Goal: Entertainment & Leisure: Consume media (video, audio)

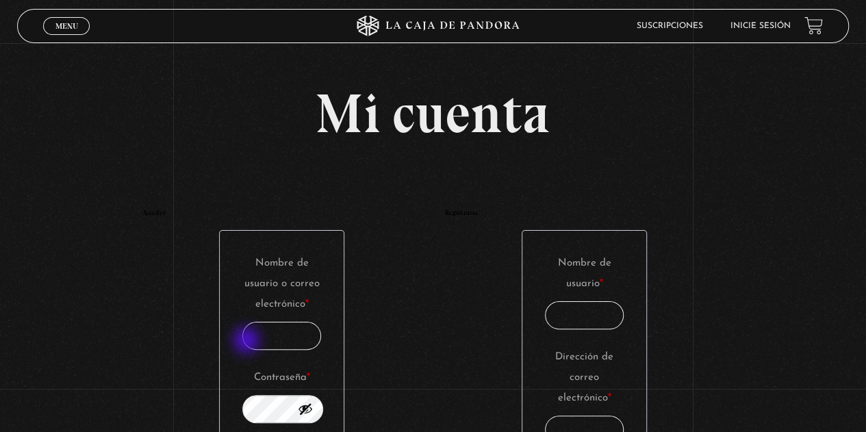
click at [249, 341] on input "Nombre de usuario o correo electrónico * Obligatorio" at bounding box center [281, 336] width 79 height 28
type input "rebeacuna@gmail.com"
click at [310, 406] on button "Mostrar contraseña" at bounding box center [305, 408] width 15 height 15
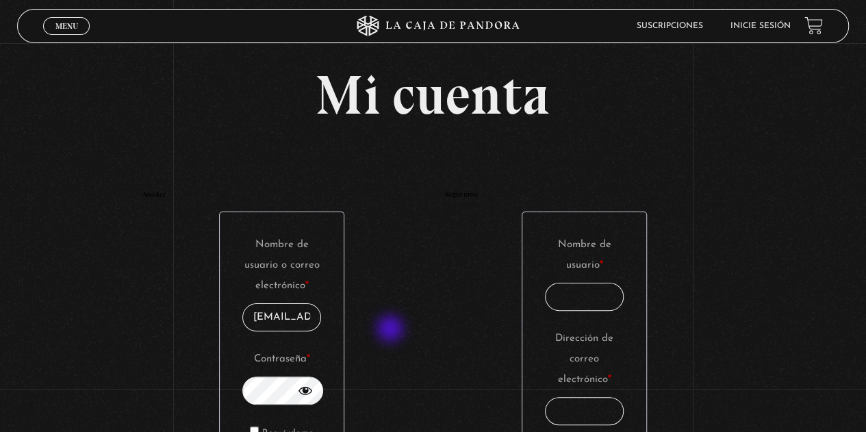
scroll to position [137, 0]
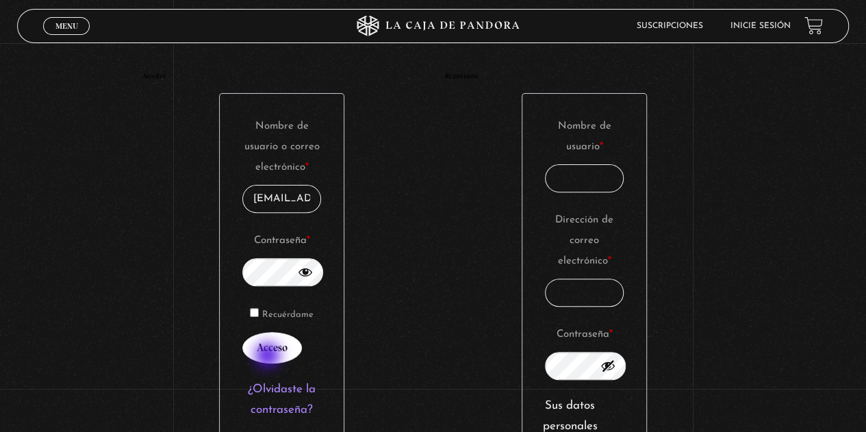
click at [269, 357] on button "Acceso" at bounding box center [272, 347] width 60 height 31
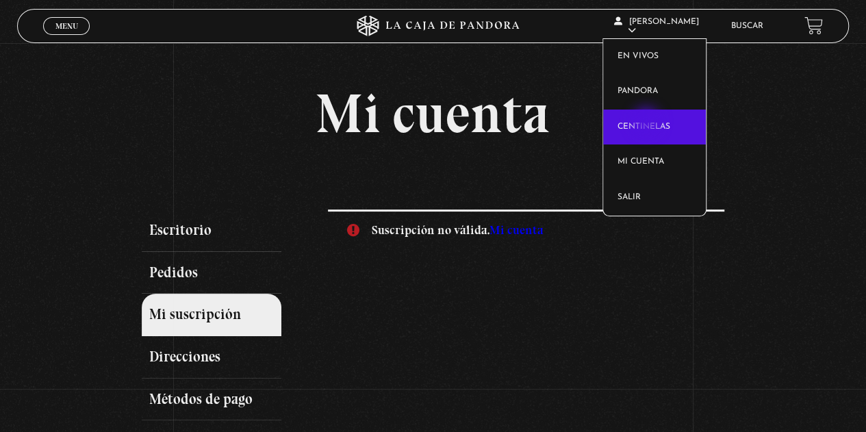
click at [648, 123] on link "Centinelas" at bounding box center [654, 128] width 103 height 36
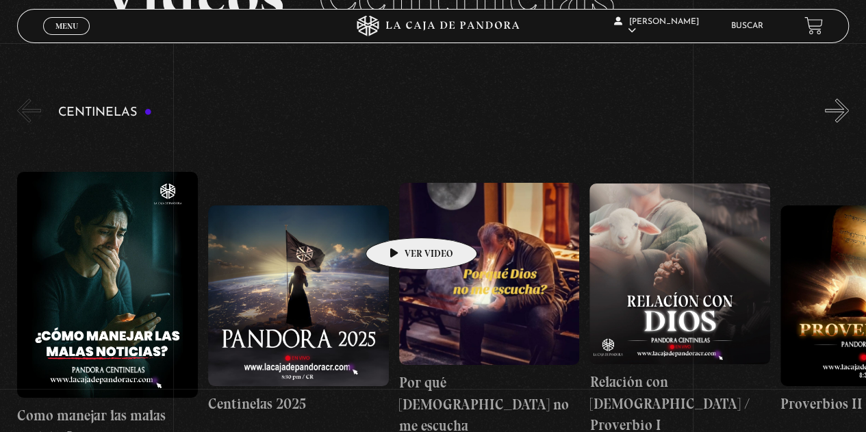
scroll to position [137, 0]
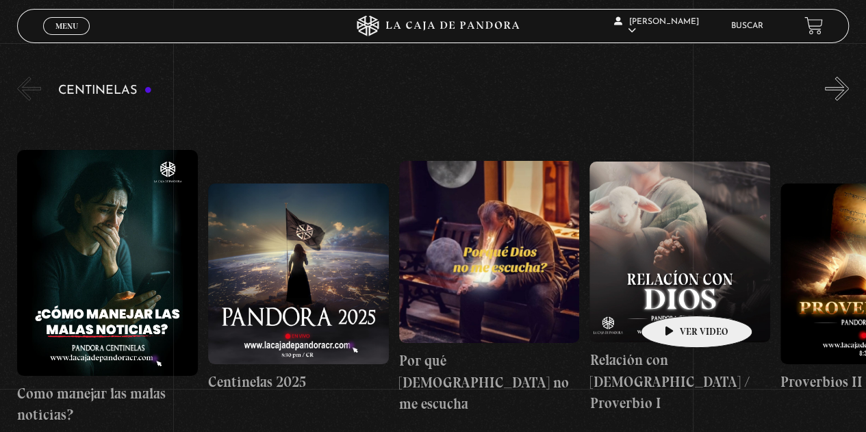
click at [675, 295] on figure at bounding box center [680, 252] width 181 height 181
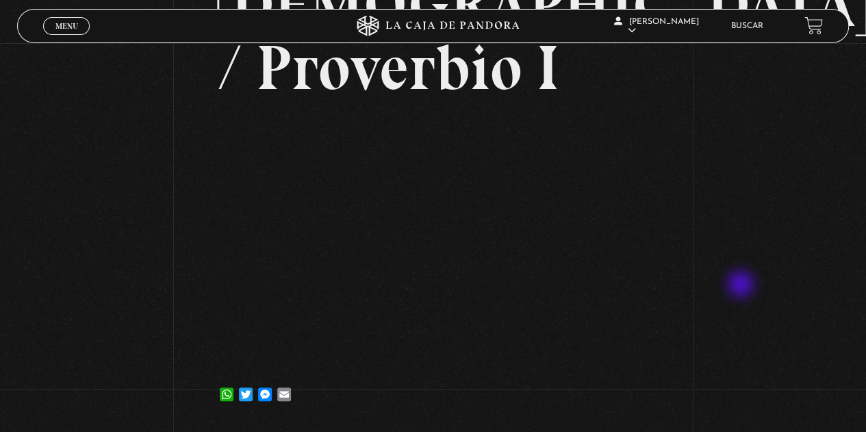
scroll to position [205, 0]
